Goal: Navigation & Orientation: Find specific page/section

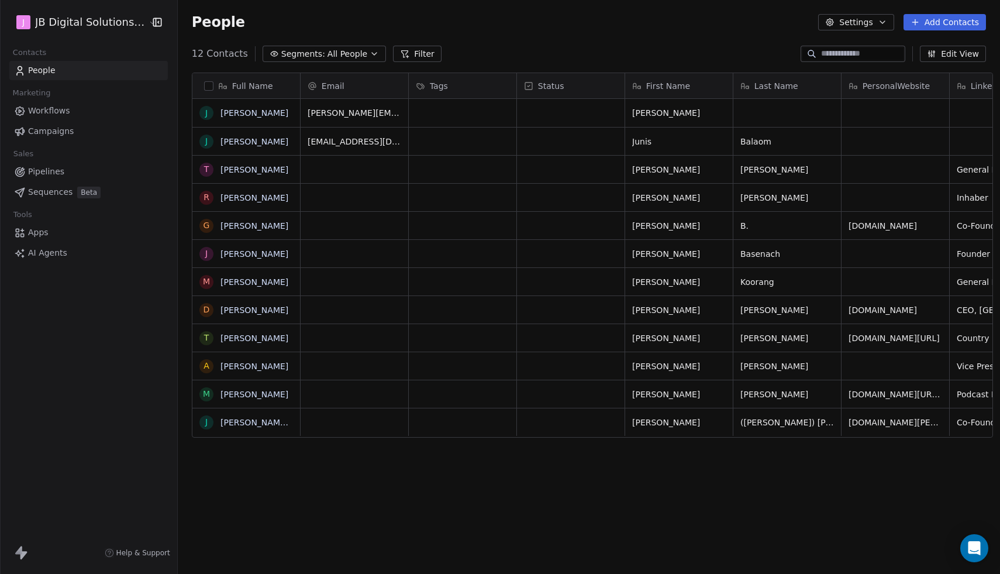
scroll to position [505, 829]
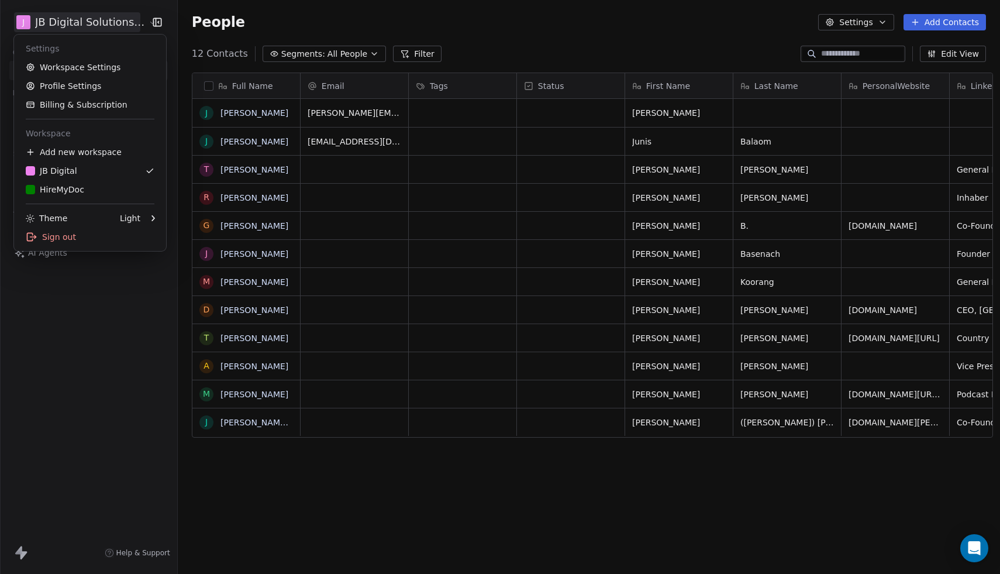
click at [66, 20] on html "J JB Digital Solutions GmbH Contacts People Marketing Workflows Campaigns Sales…" at bounding box center [500, 287] width 1000 height 574
click at [95, 195] on link "H HireMyDoc" at bounding box center [90, 189] width 143 height 19
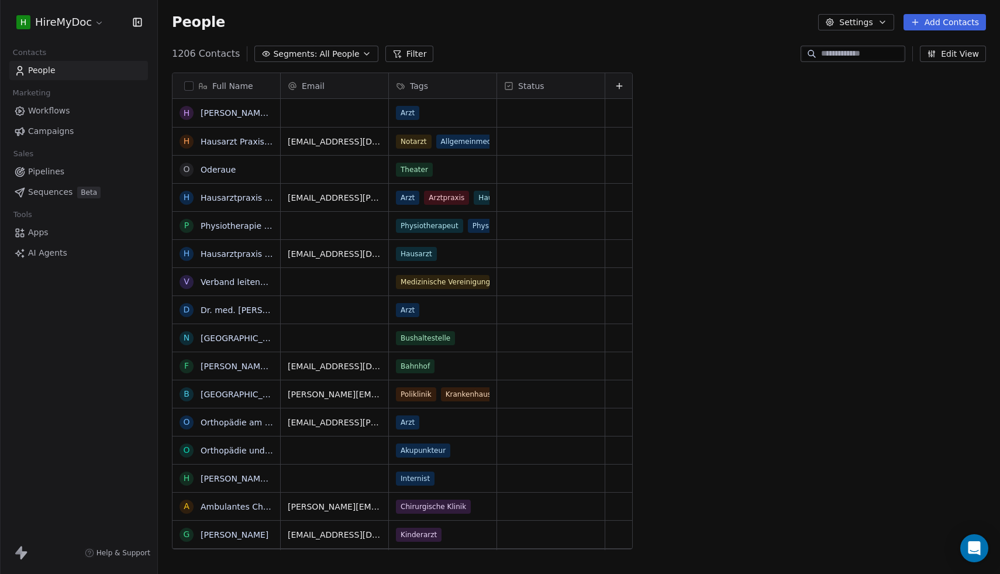
scroll to position [505, 842]
click at [54, 191] on span "Sequences" at bounding box center [50, 192] width 44 height 12
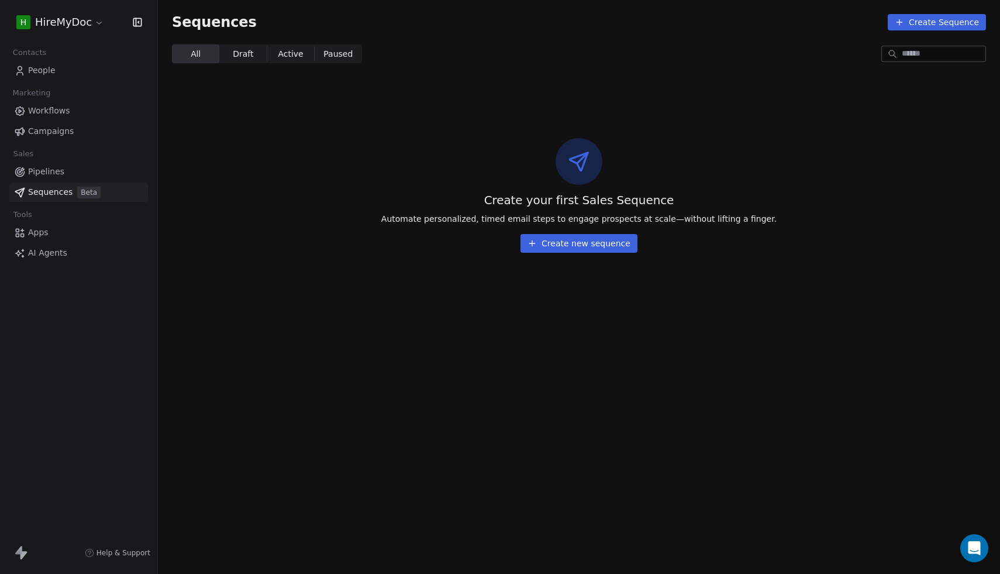
click at [51, 177] on span "Pipelines" at bounding box center [46, 171] width 36 height 12
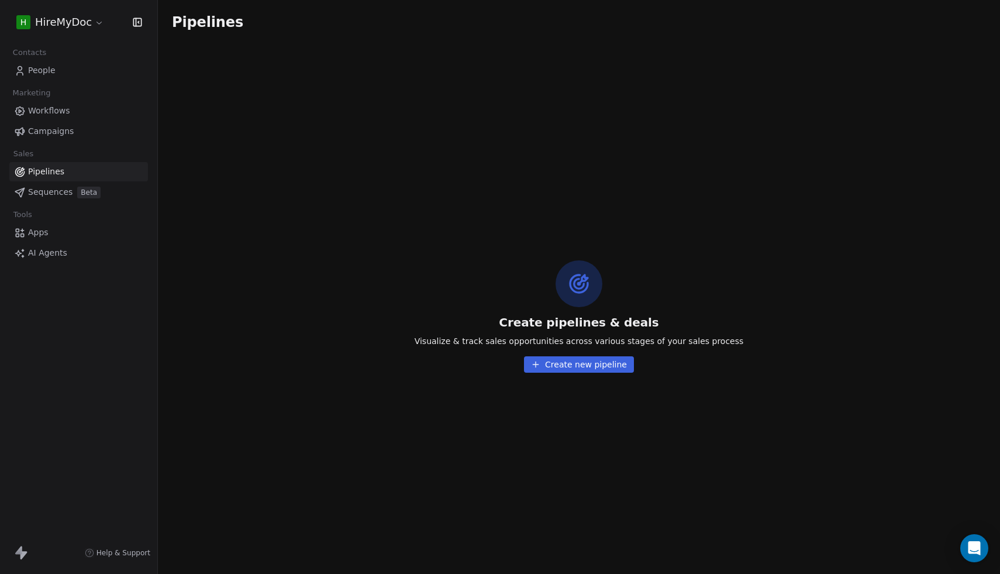
click at [42, 130] on span "Campaigns" at bounding box center [51, 131] width 46 height 12
